Goal: Transaction & Acquisition: Purchase product/service

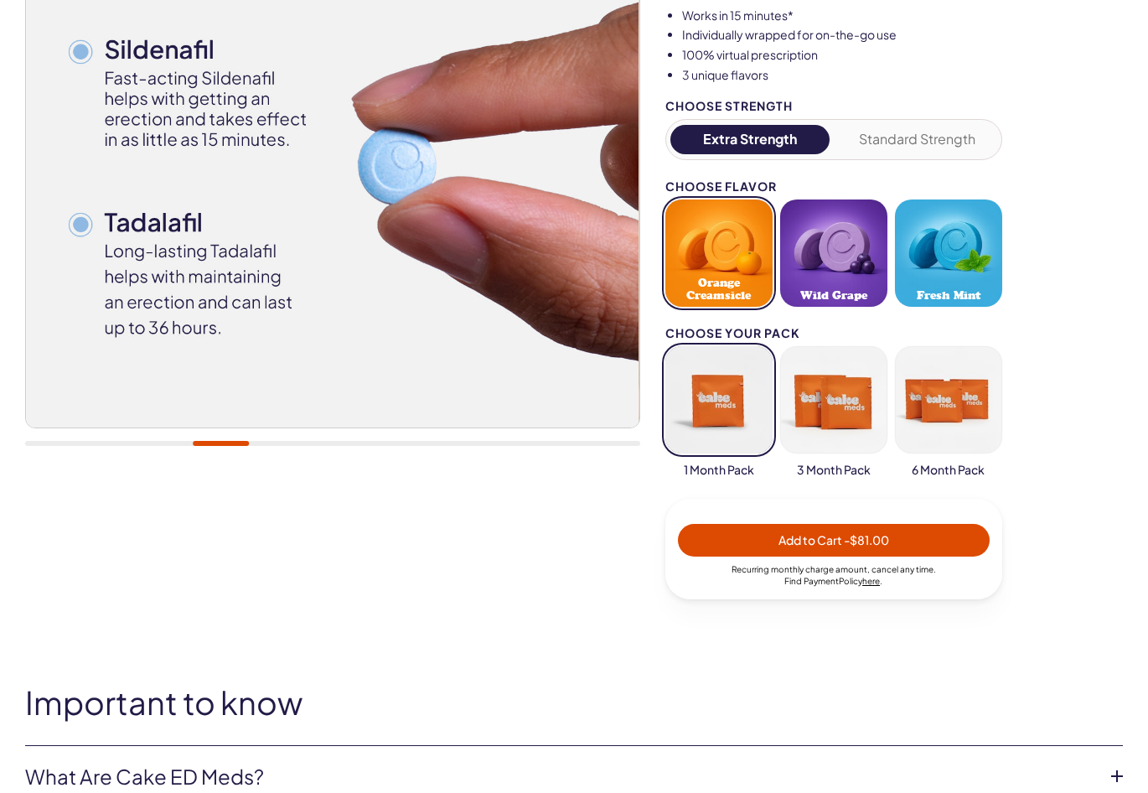
scroll to position [318, 0]
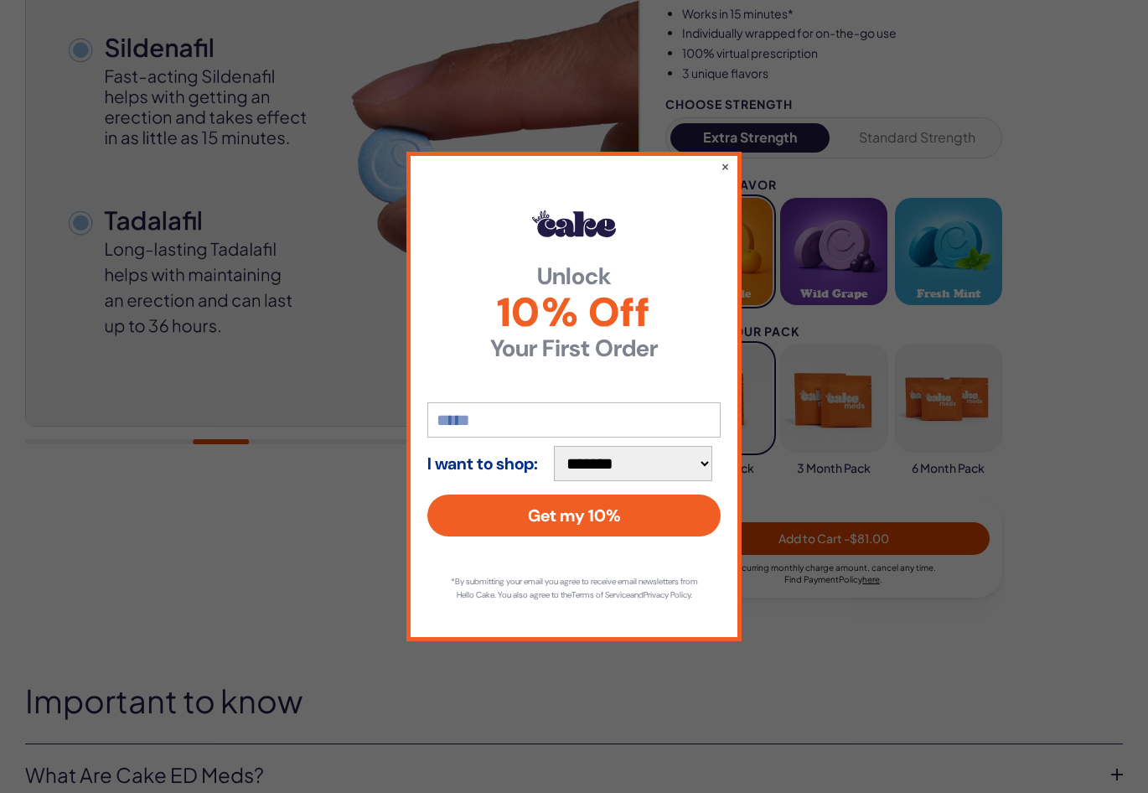
click at [721, 173] on div "**********" at bounding box center [574, 397] width 335 height 490
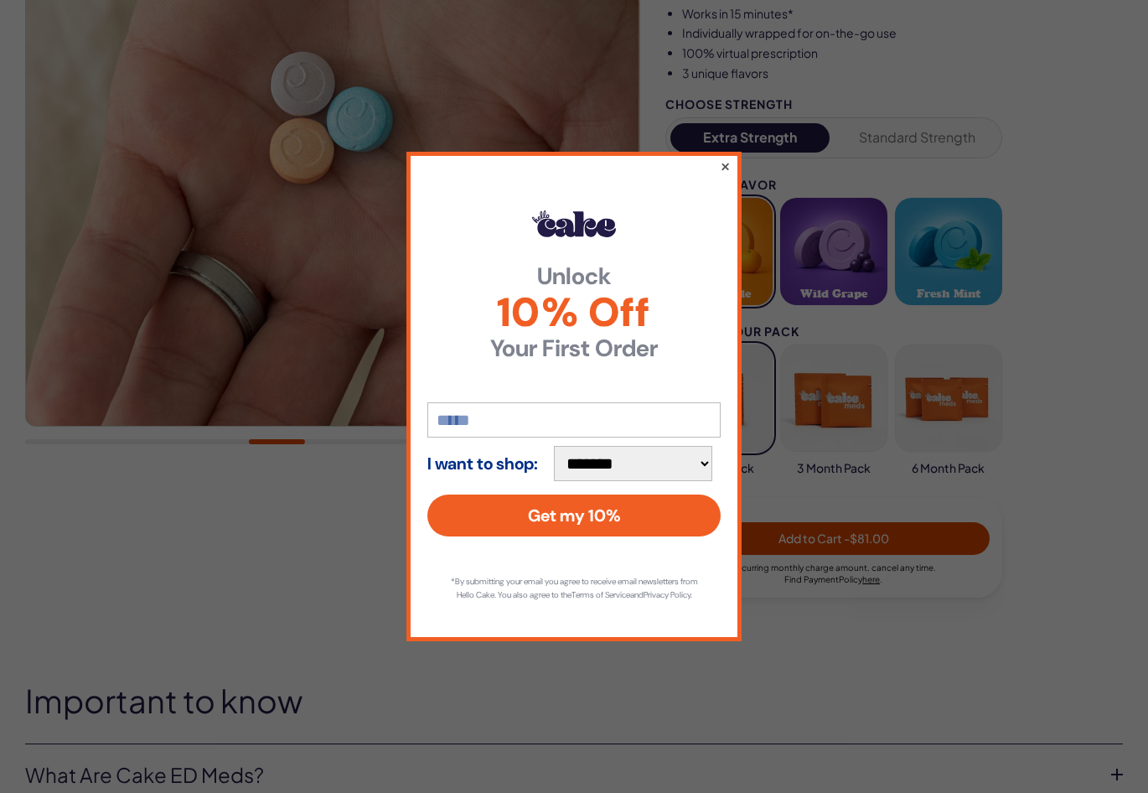
click at [722, 156] on button "×" at bounding box center [725, 166] width 11 height 20
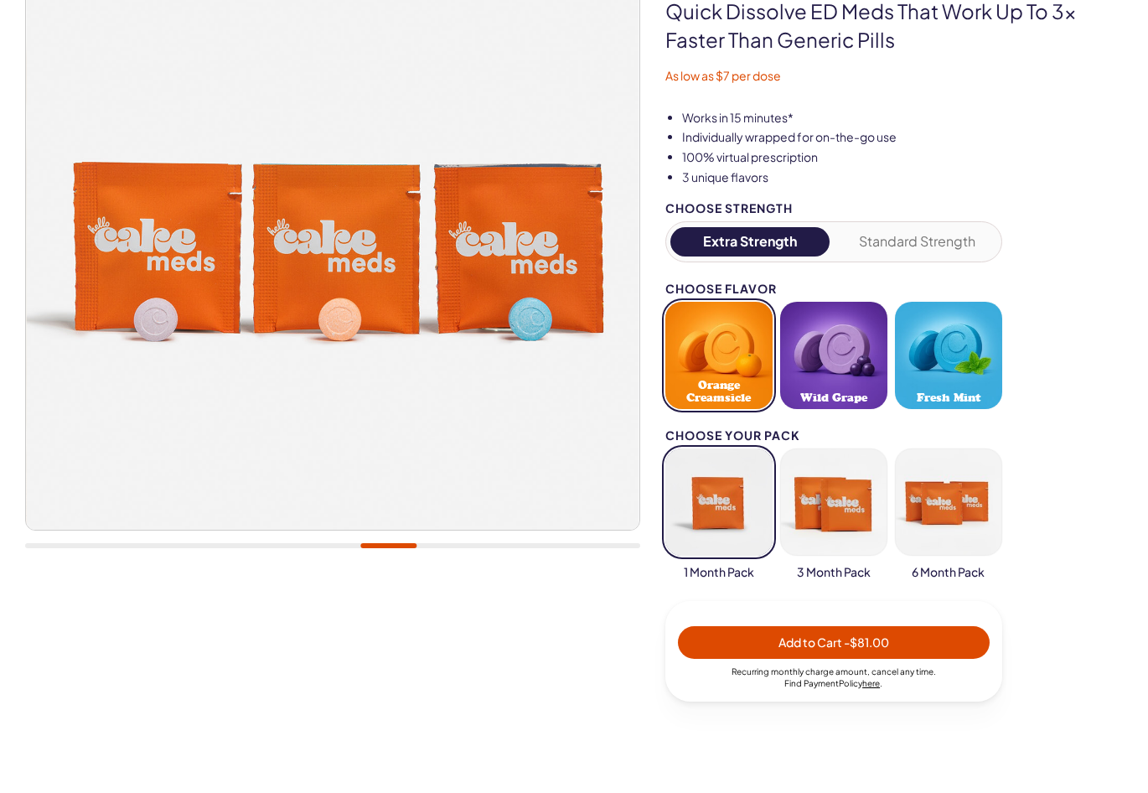
scroll to position [0, 0]
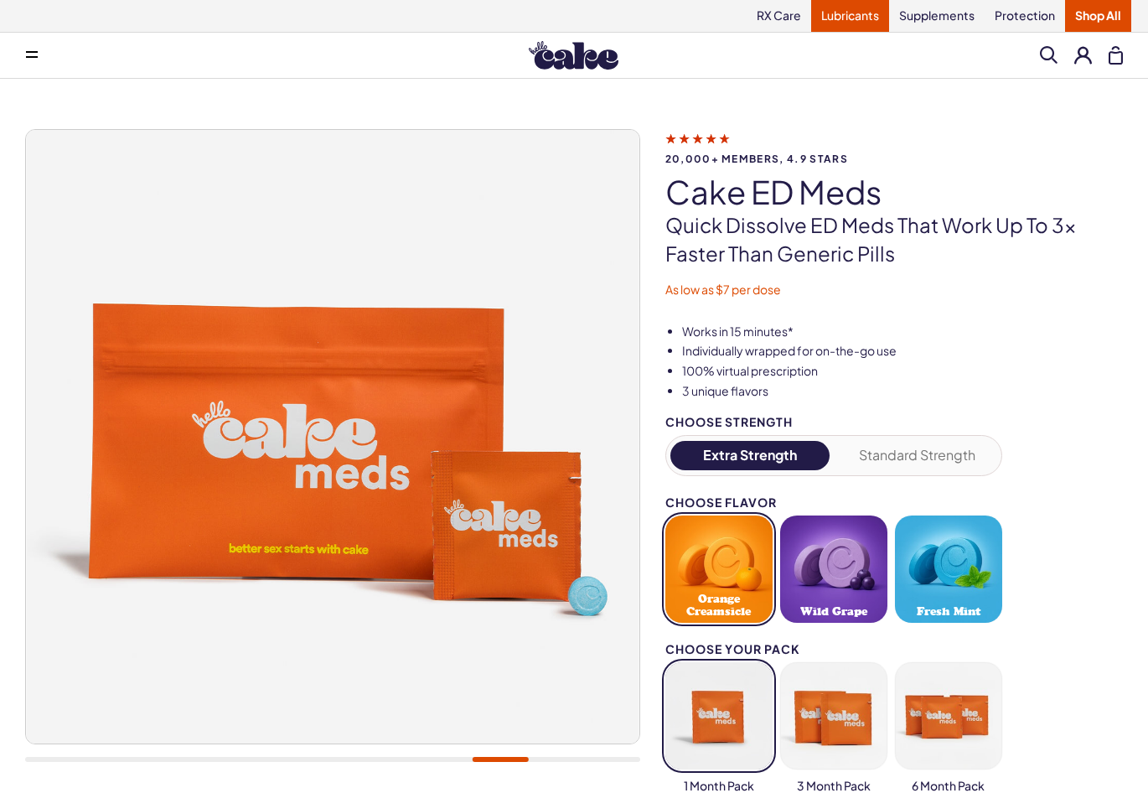
click at [852, 18] on link "Lubricants" at bounding box center [850, 16] width 78 height 32
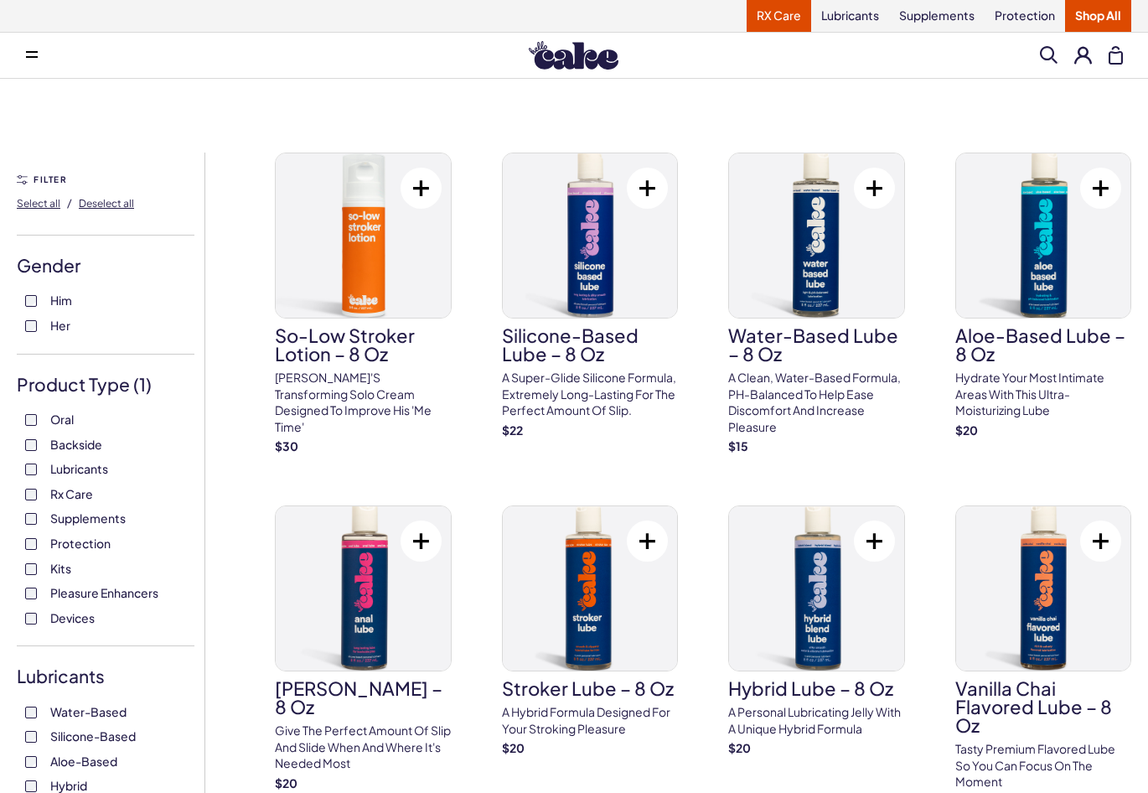
click at [795, 17] on link "RX Care" at bounding box center [779, 16] width 65 height 32
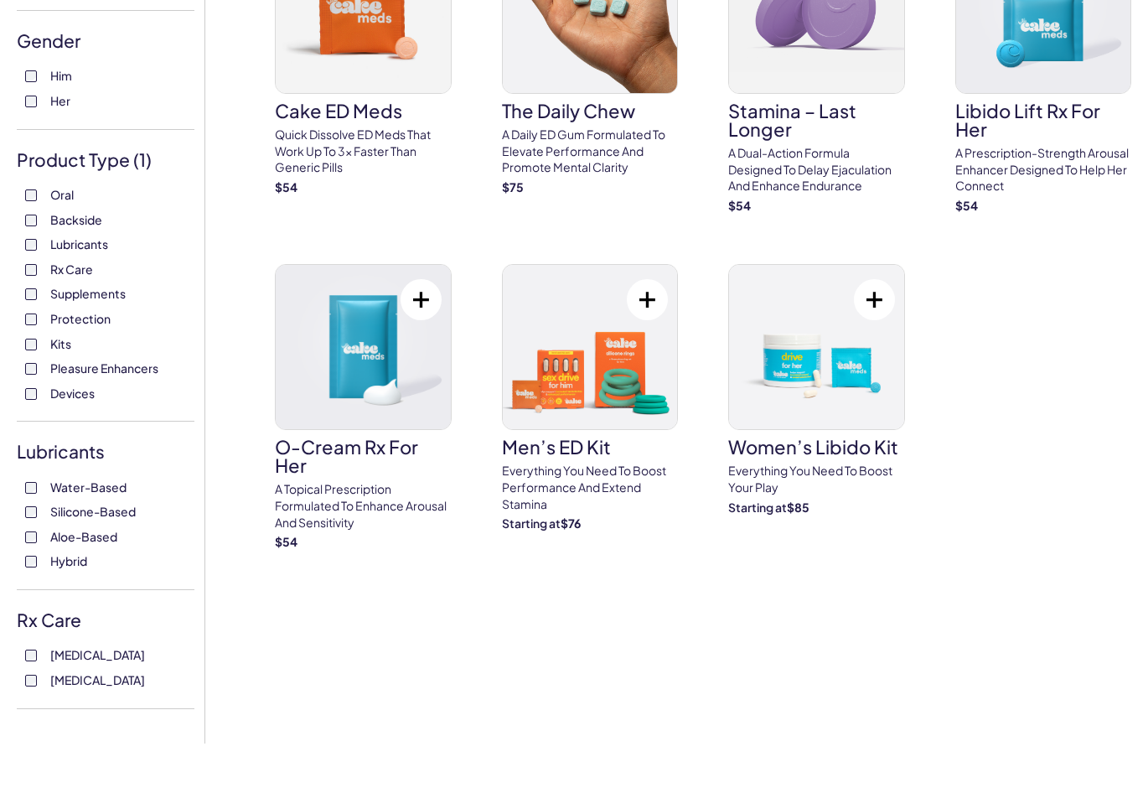
scroll to position [225, 0]
